Goal: Check status: Check status

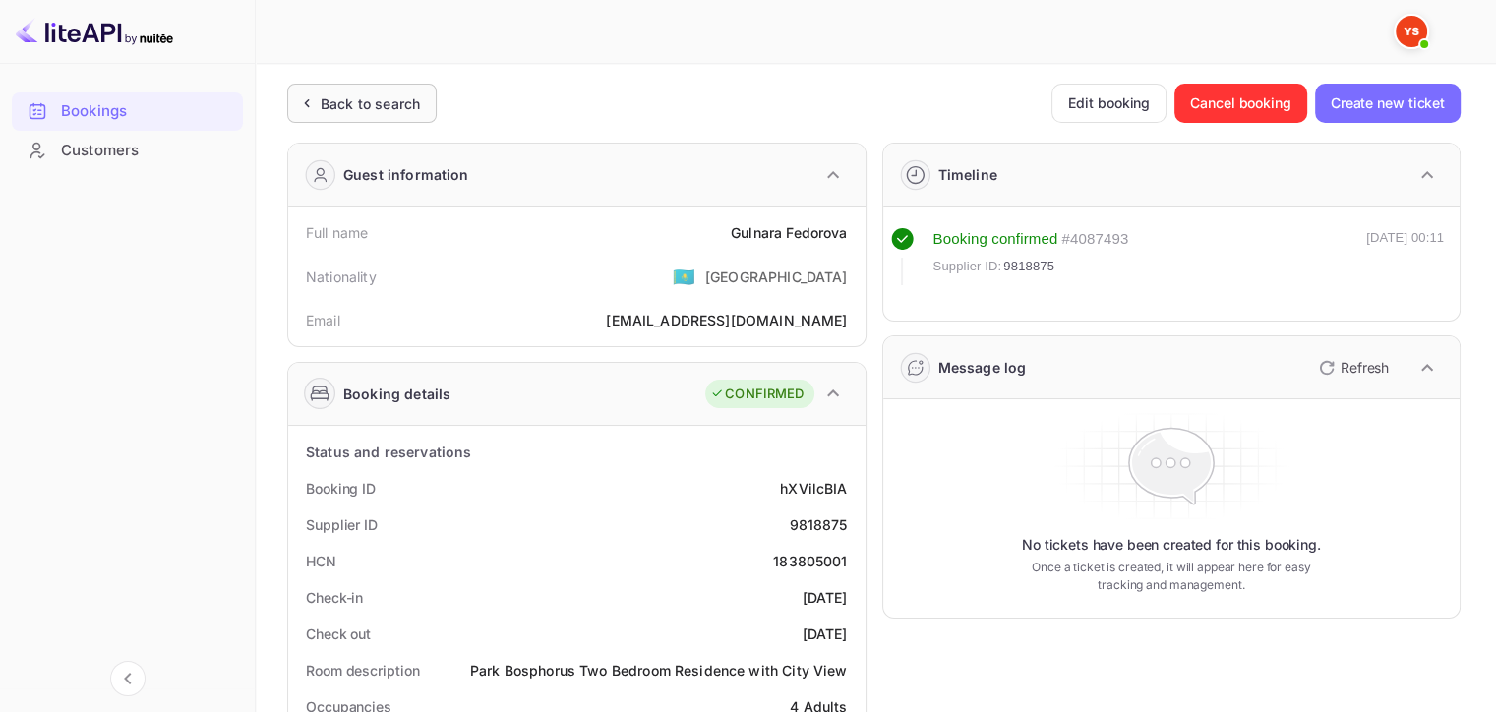
click at [365, 107] on div "Back to search" at bounding box center [370, 103] width 99 height 21
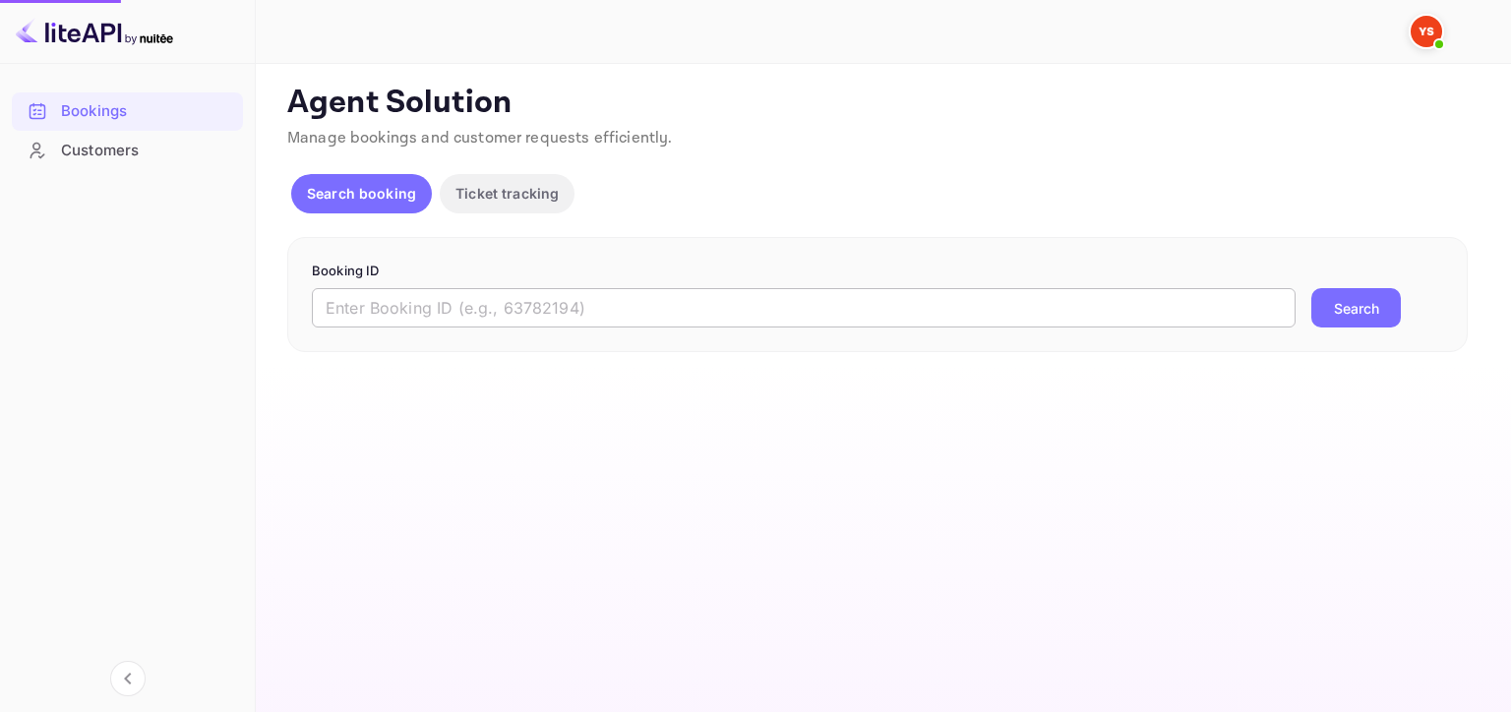
click at [923, 303] on input "text" at bounding box center [804, 307] width 984 height 39
paste input "9737065"
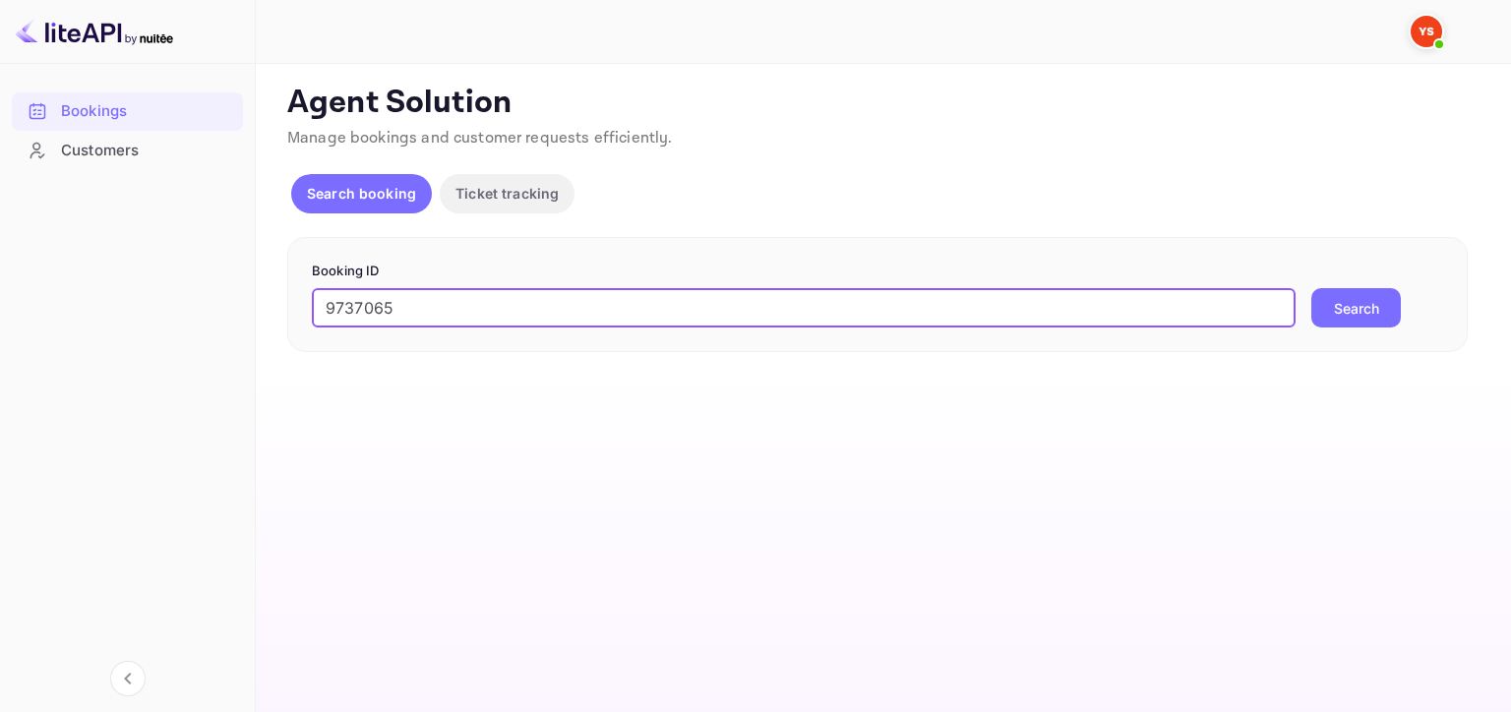
type input "9737065"
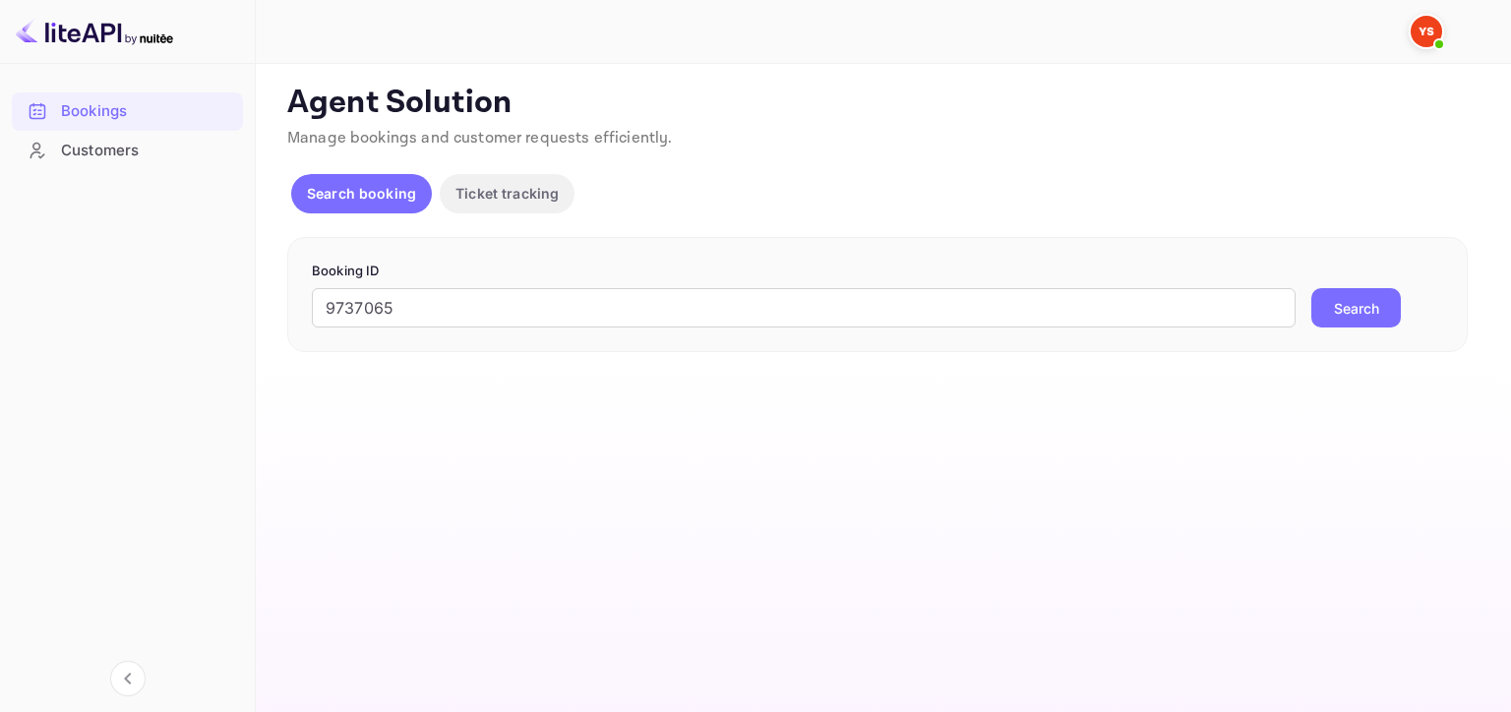
click at [1374, 309] on button "Search" at bounding box center [1356, 307] width 90 height 39
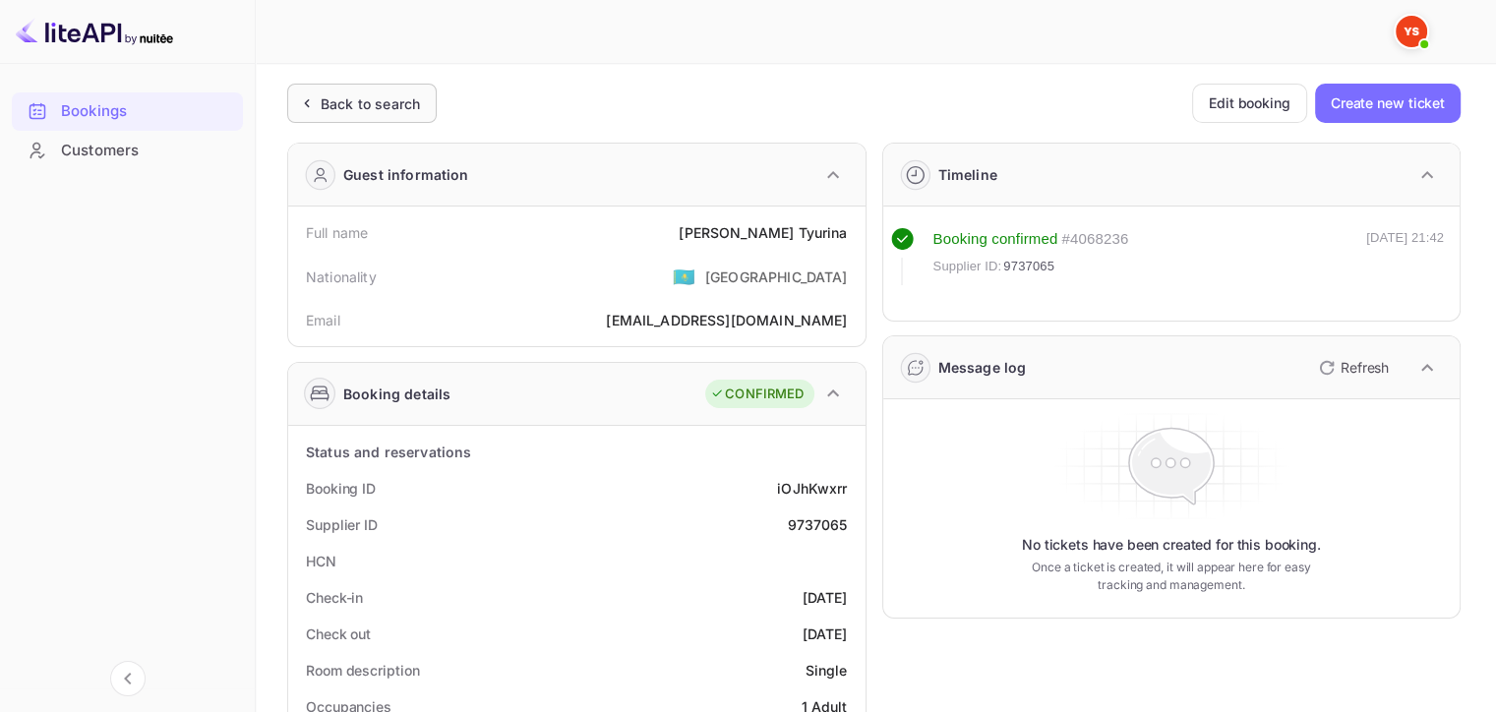
click at [364, 94] on div "Back to search" at bounding box center [370, 103] width 99 height 21
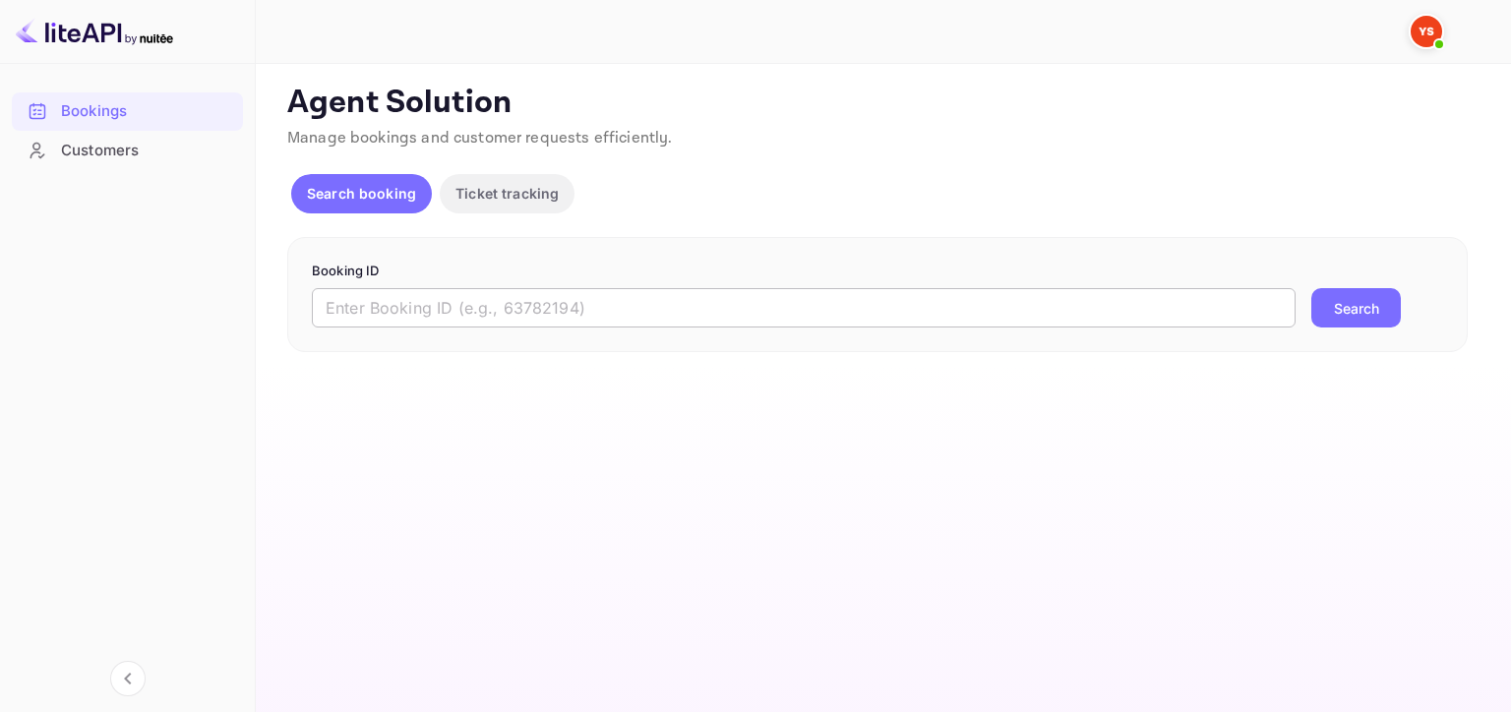
click at [628, 313] on input "text" at bounding box center [804, 307] width 984 height 39
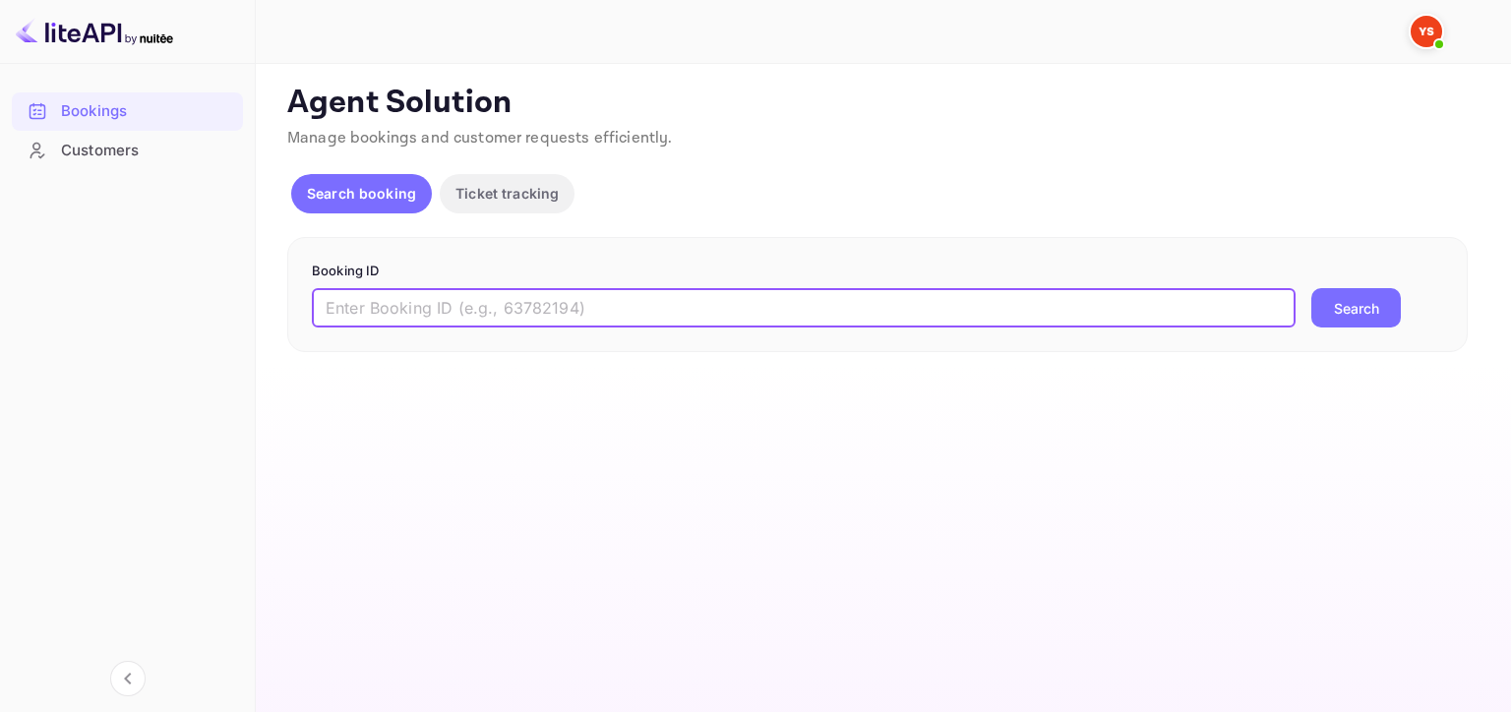
paste input "9737065"
type input "9737065"
click at [1340, 316] on button "Search" at bounding box center [1356, 307] width 90 height 39
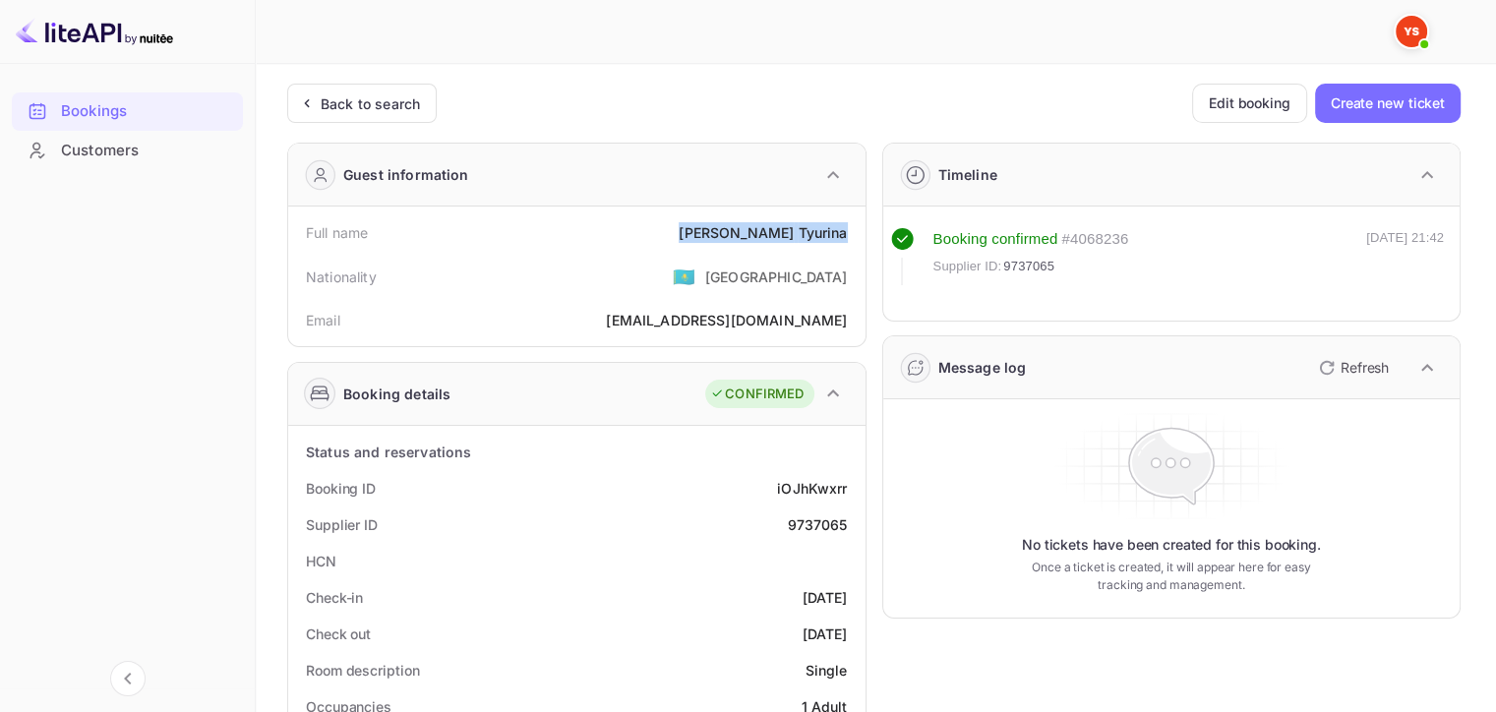
drag, startPoint x: 729, startPoint y: 230, endPoint x: 854, endPoint y: 236, distance: 125.1
click at [854, 236] on div "Full name [PERSON_NAME]" at bounding box center [577, 232] width 562 height 36
copy div "[PERSON_NAME]"
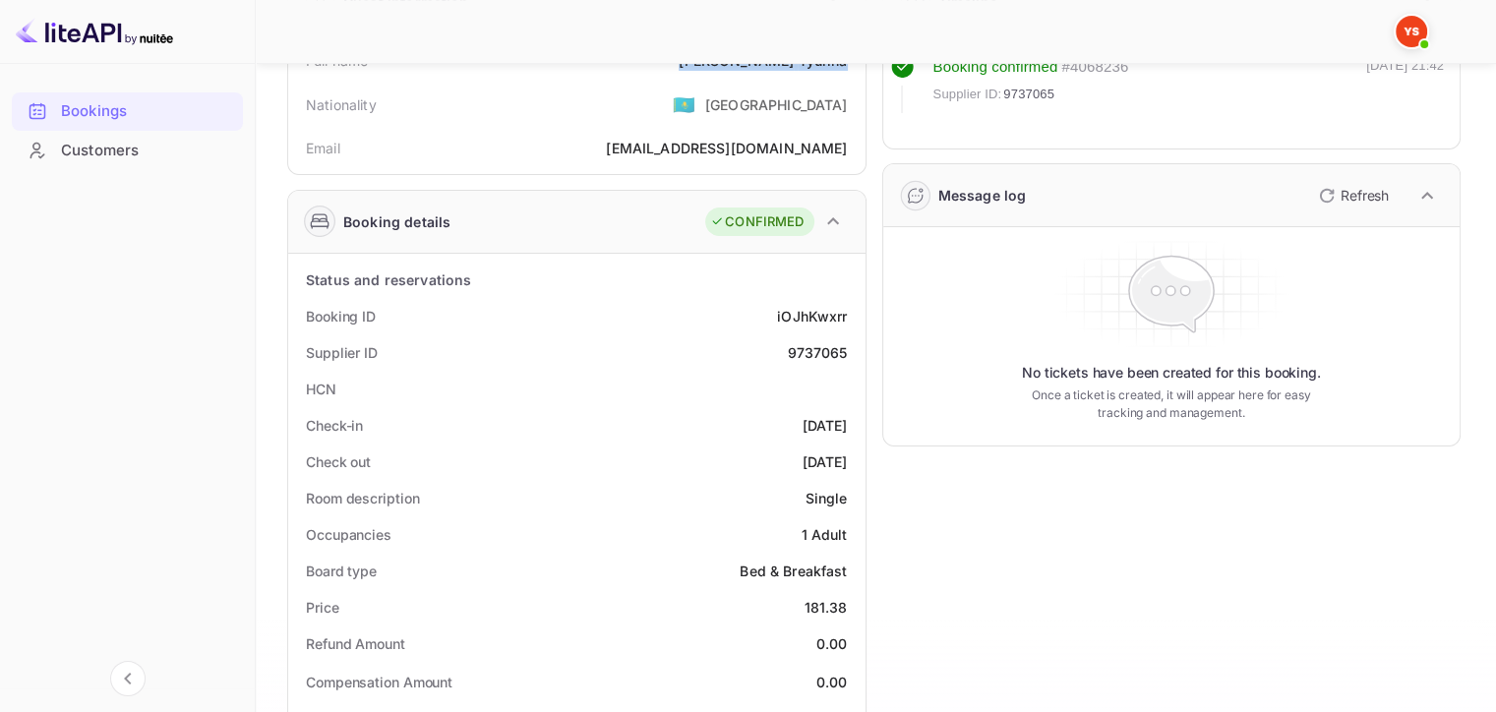
scroll to position [295, 0]
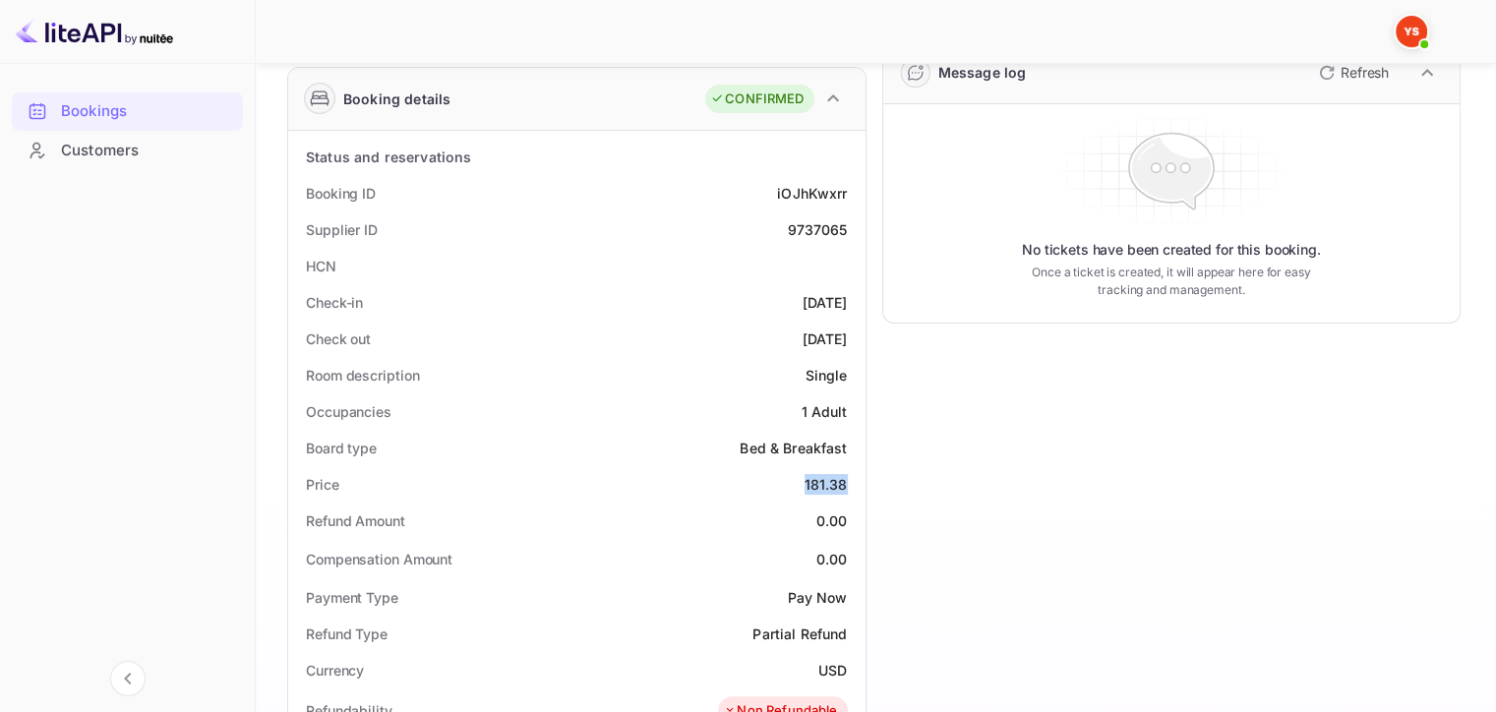
drag, startPoint x: 806, startPoint y: 491, endPoint x: 854, endPoint y: 480, distance: 49.4
click at [854, 480] on div "Price 181.38" at bounding box center [577, 484] width 562 height 36
copy div "181.38"
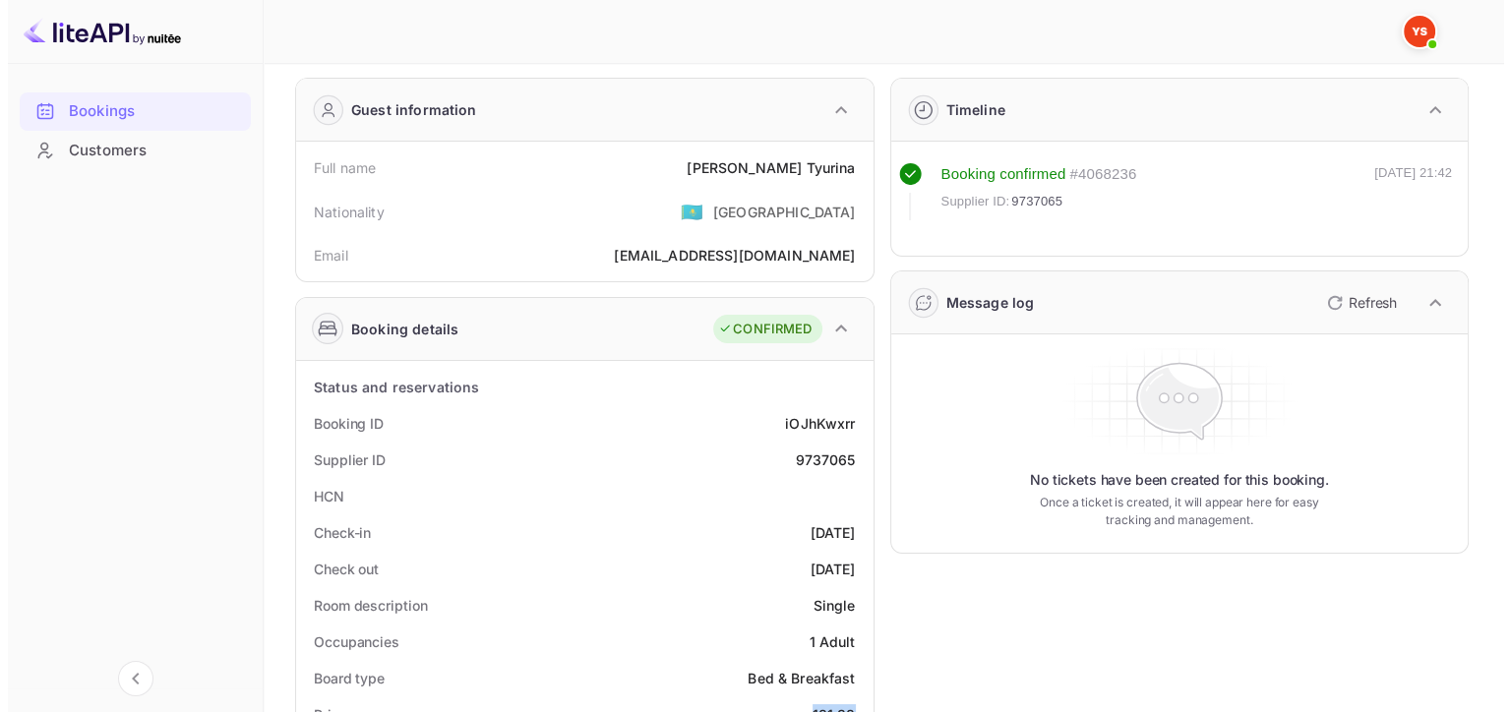
scroll to position [0, 0]
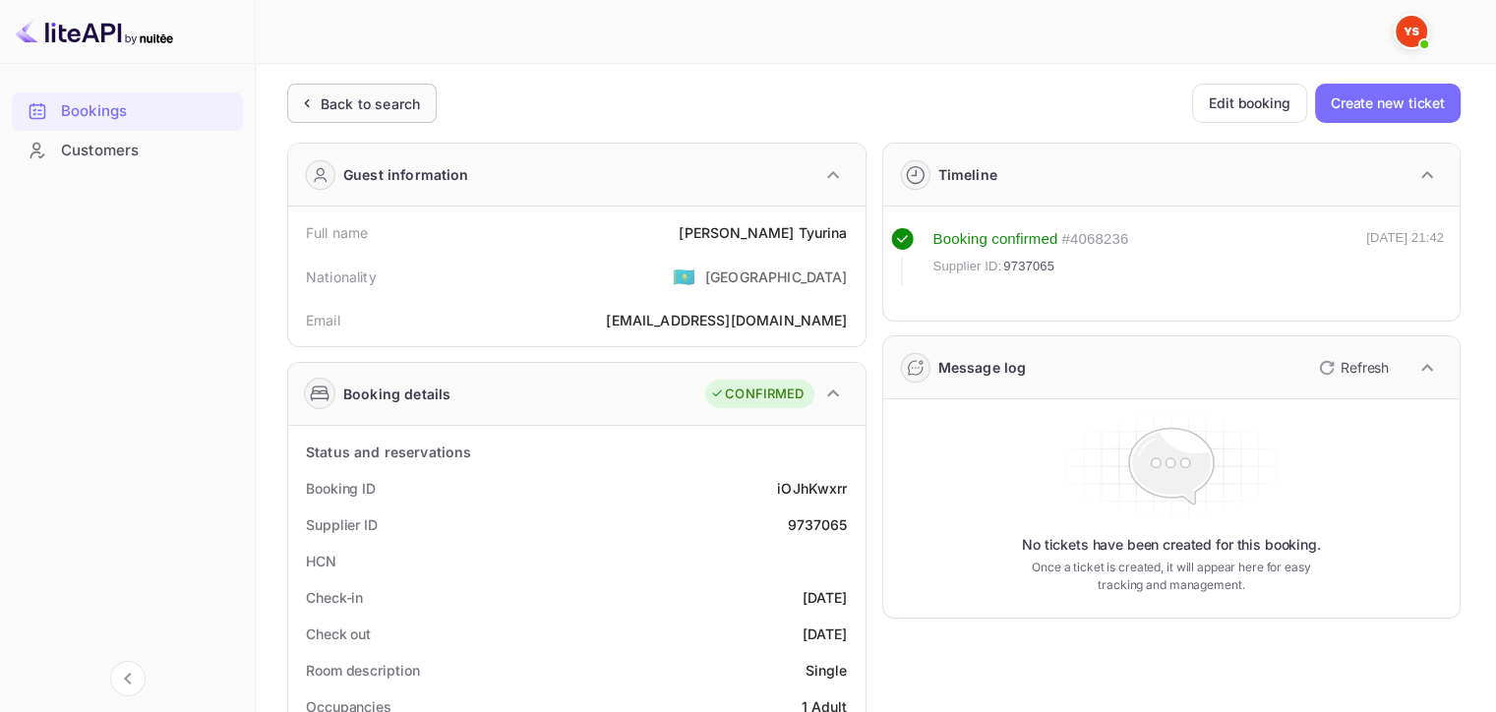
click at [385, 93] on div "Back to search" at bounding box center [370, 103] width 99 height 21
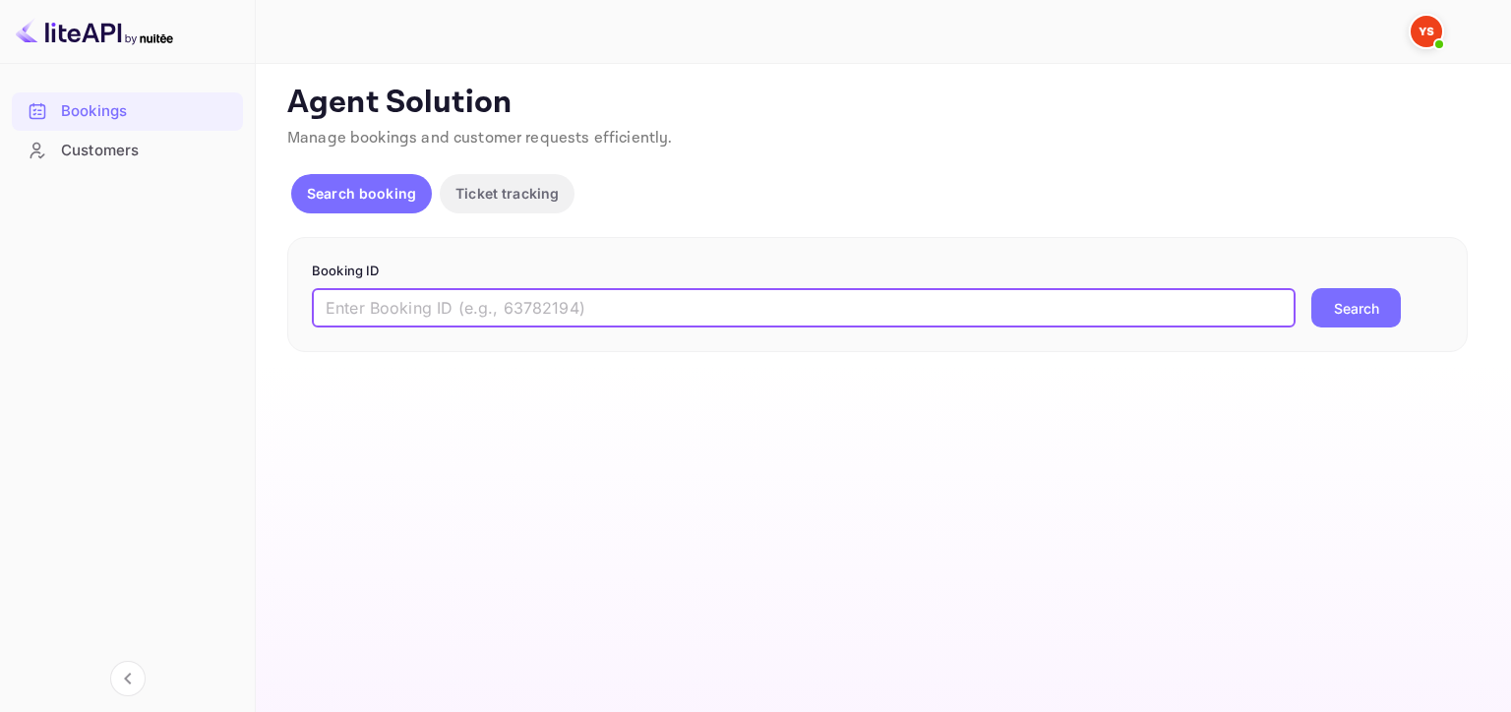
click at [662, 292] on input "text" at bounding box center [804, 307] width 984 height 39
paste input "9188770"
type input "9188770"
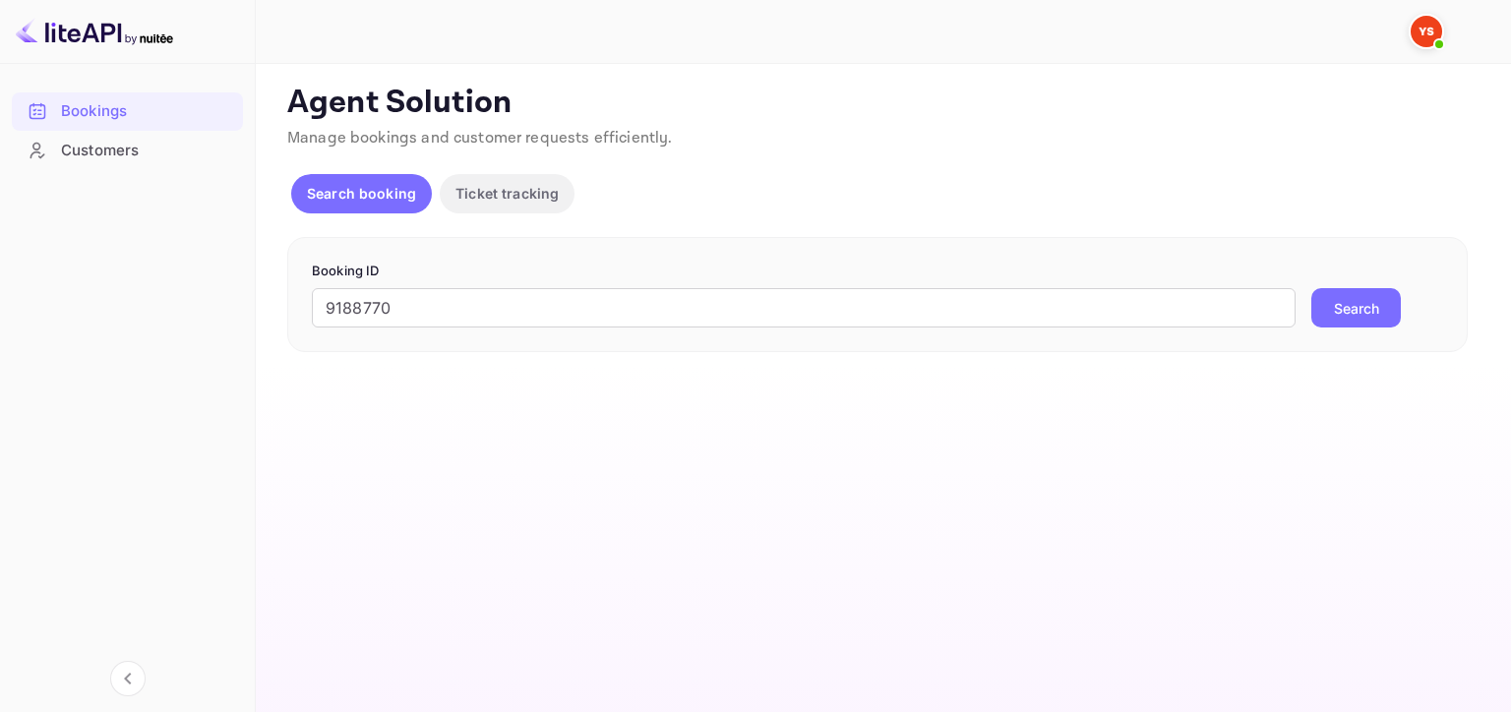
click at [1374, 297] on button "Search" at bounding box center [1356, 307] width 90 height 39
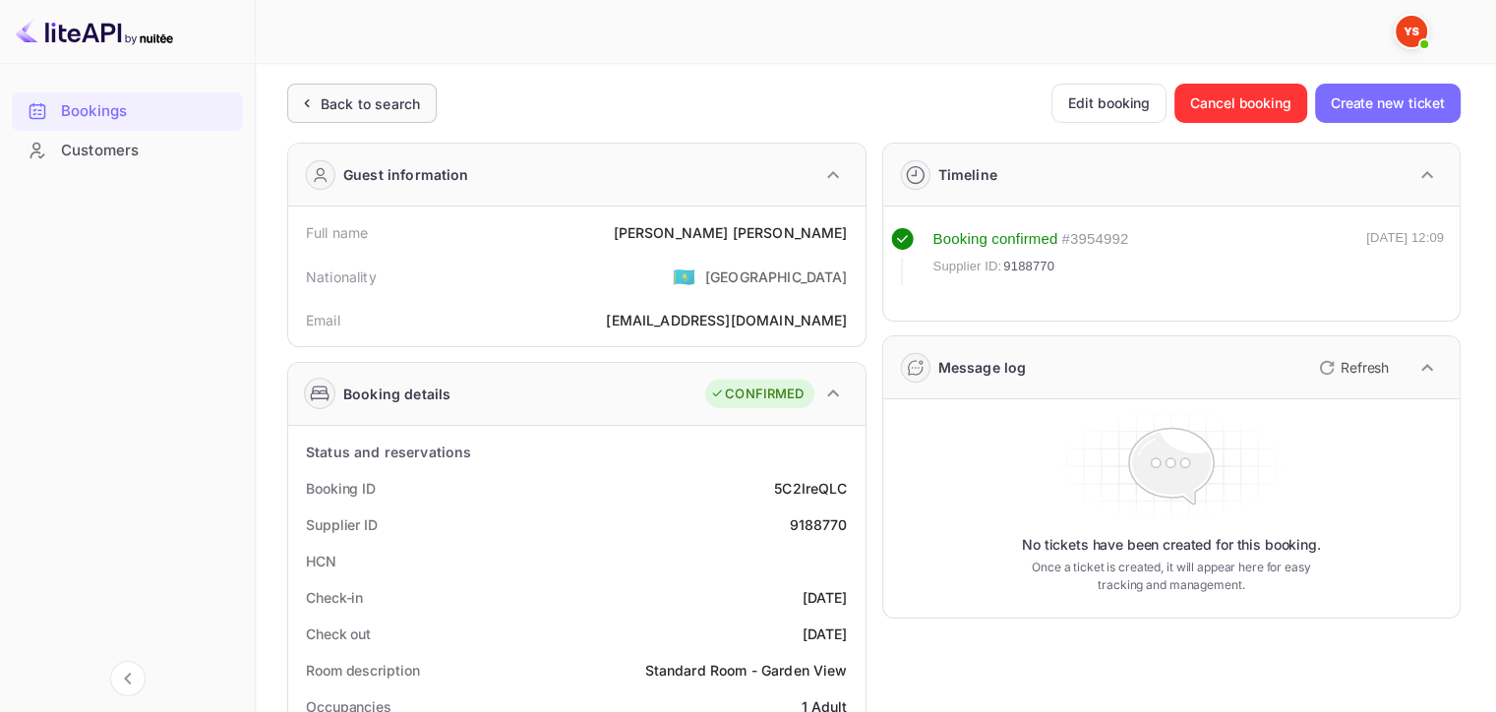
click at [312, 110] on icon at bounding box center [306, 103] width 21 height 20
